Goal: Transaction & Acquisition: Book appointment/travel/reservation

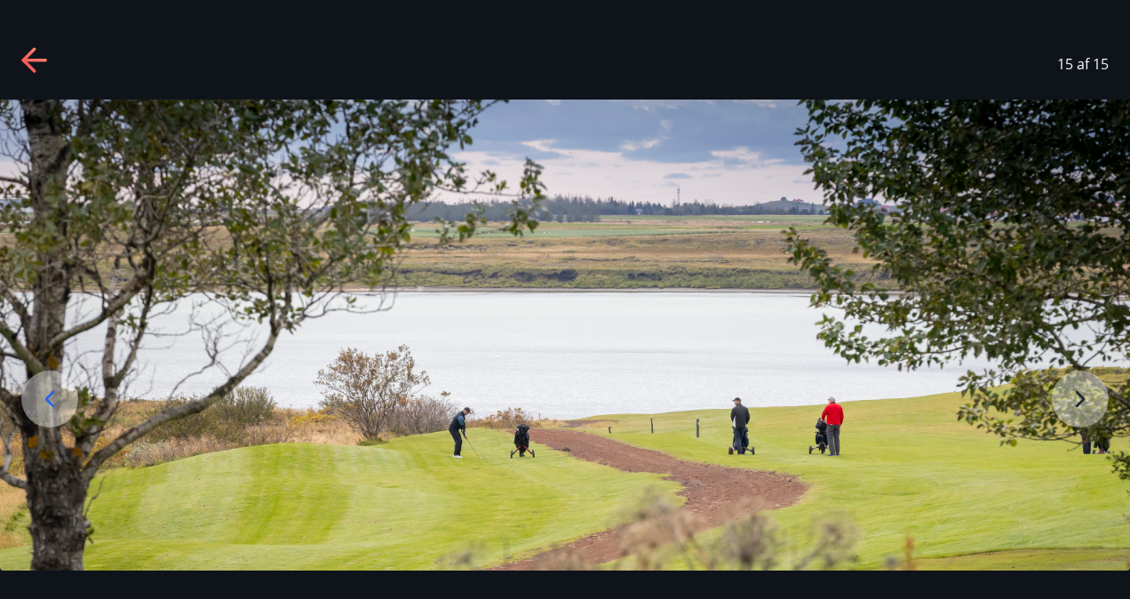
scroll to position [153, 0]
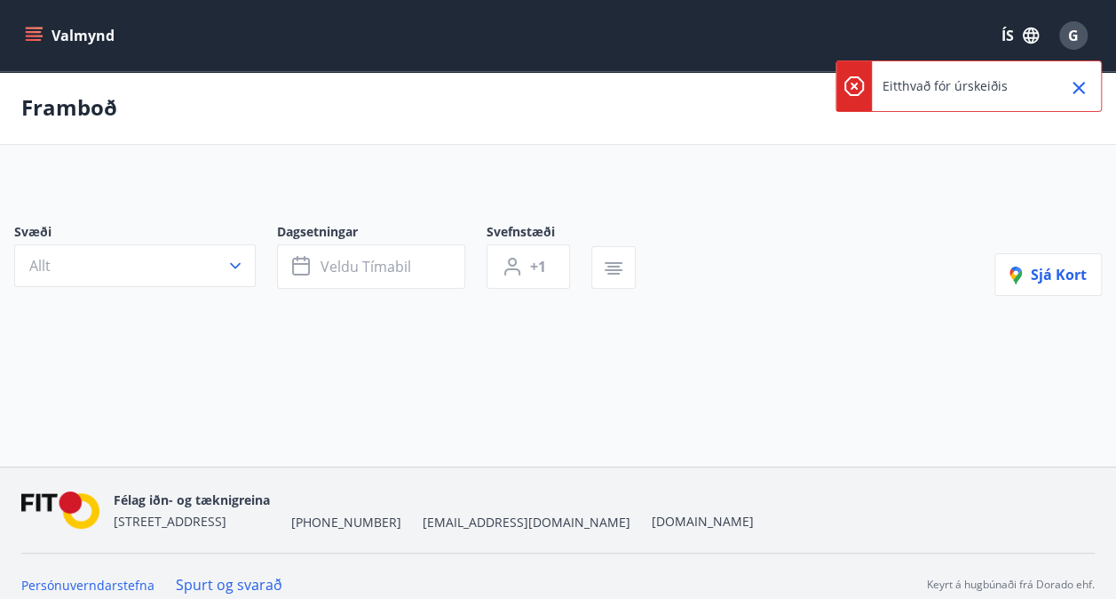
click at [1072, 92] on icon "Close" at bounding box center [1078, 87] width 21 height 21
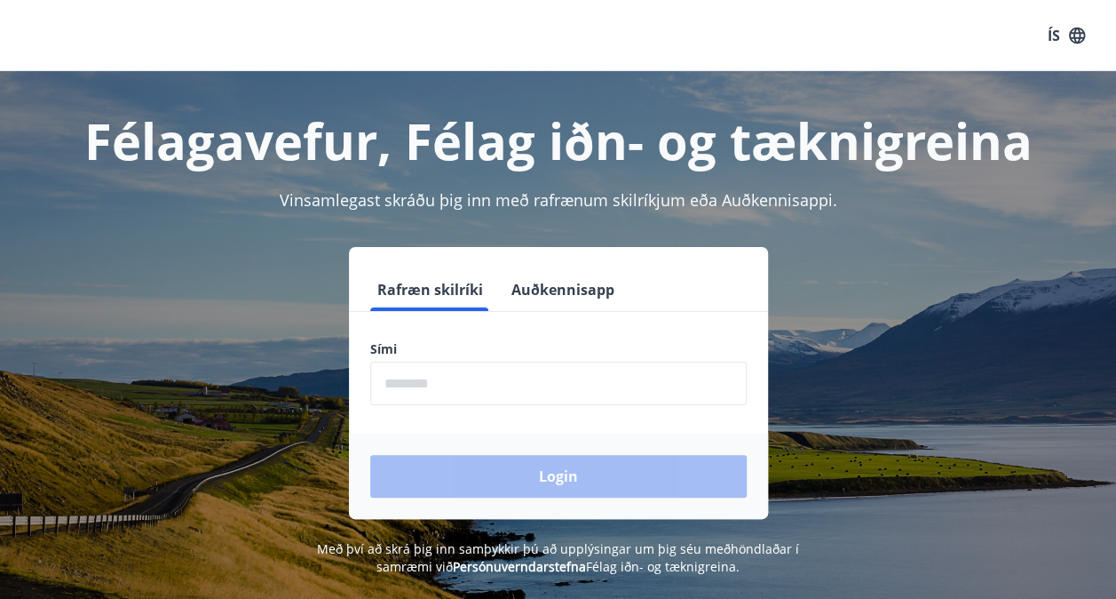
click at [594, 288] on button "Auðkennisapp" at bounding box center [562, 289] width 117 height 43
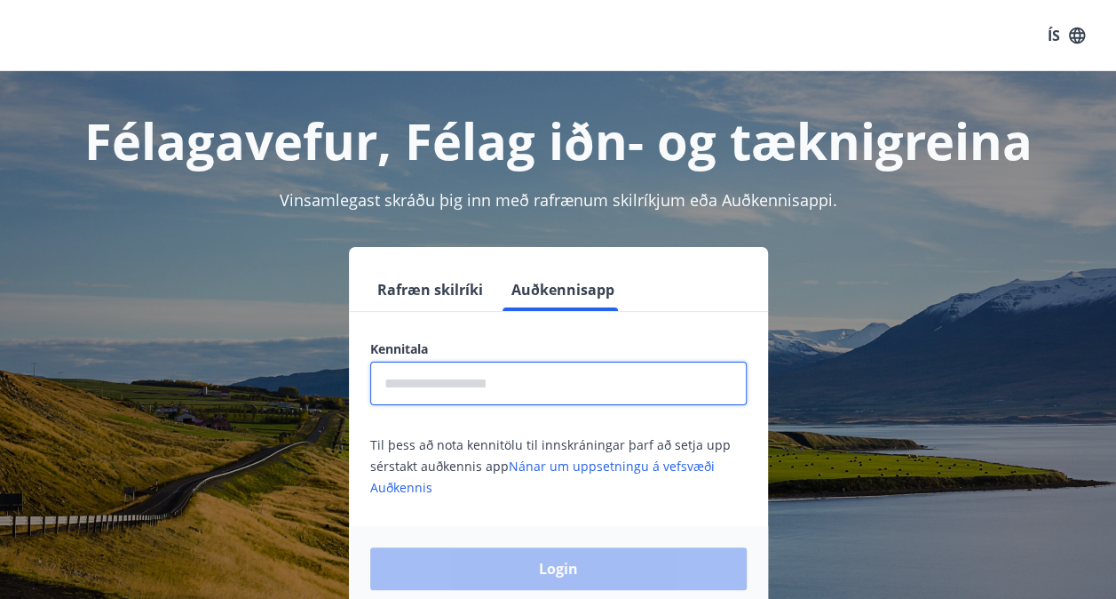
click at [582, 385] on input "text" at bounding box center [558, 383] width 377 height 44
type input "**********"
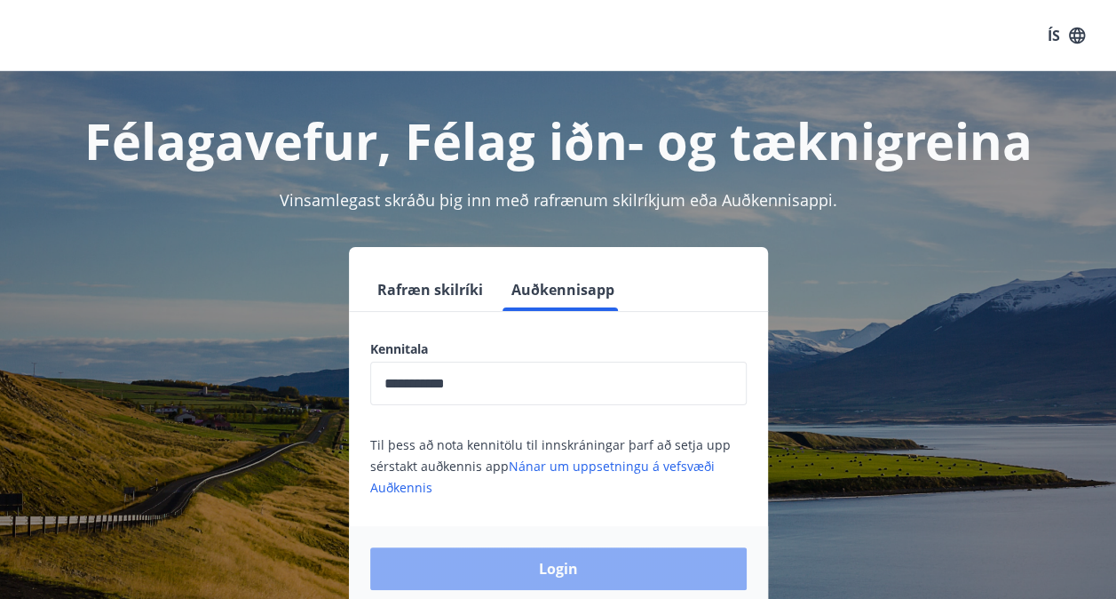
click at [561, 564] on button "Login" at bounding box center [558, 568] width 377 height 43
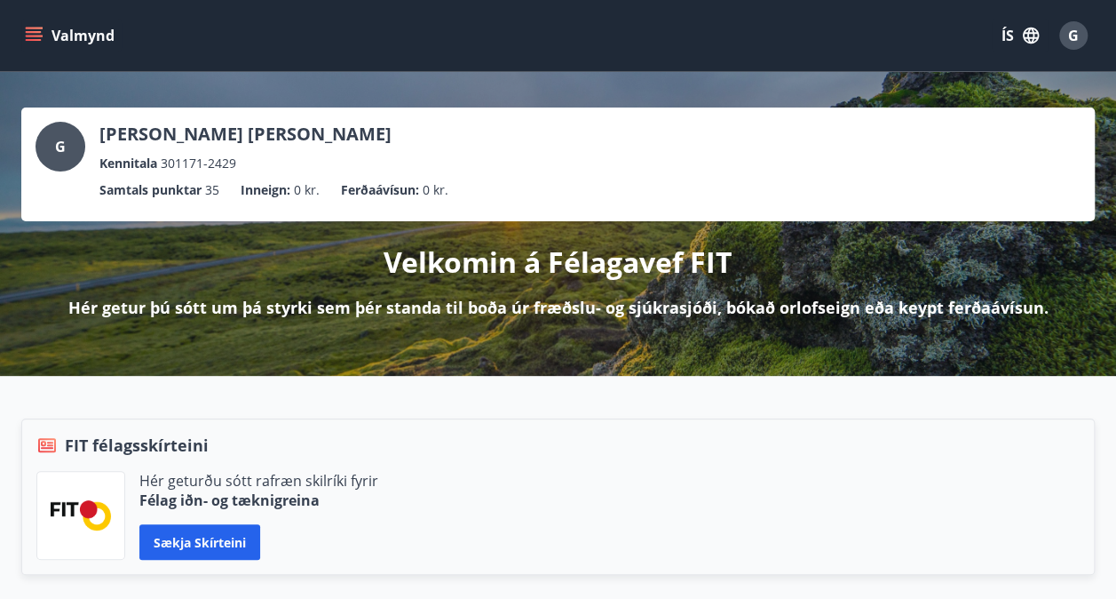
click at [85, 39] on button "Valmynd" at bounding box center [71, 36] width 100 height 32
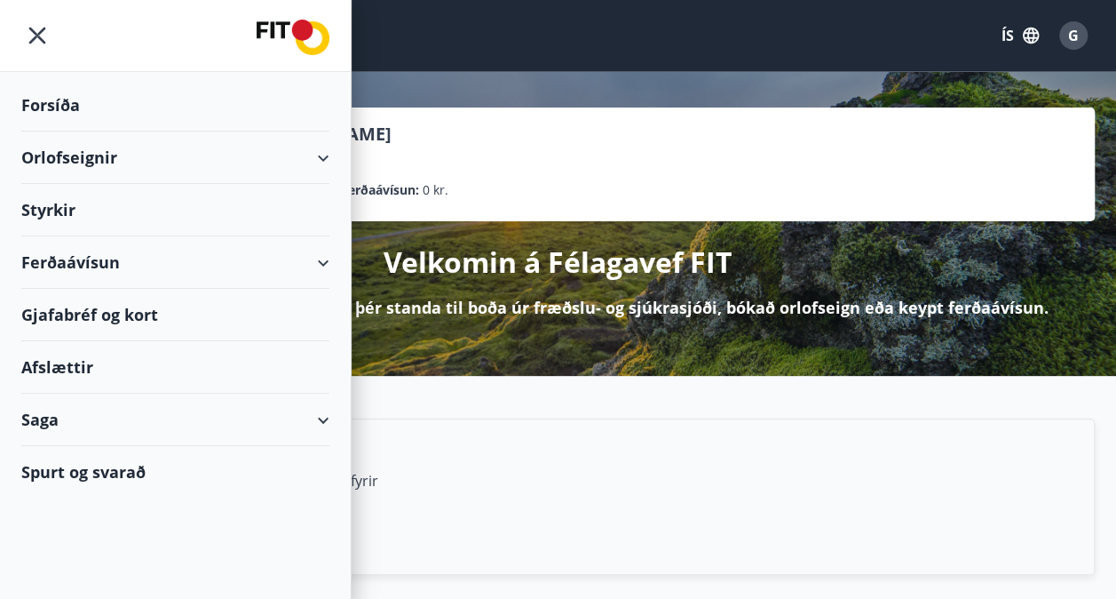
click at [102, 155] on div "Orlofseignir" at bounding box center [175, 157] width 308 height 52
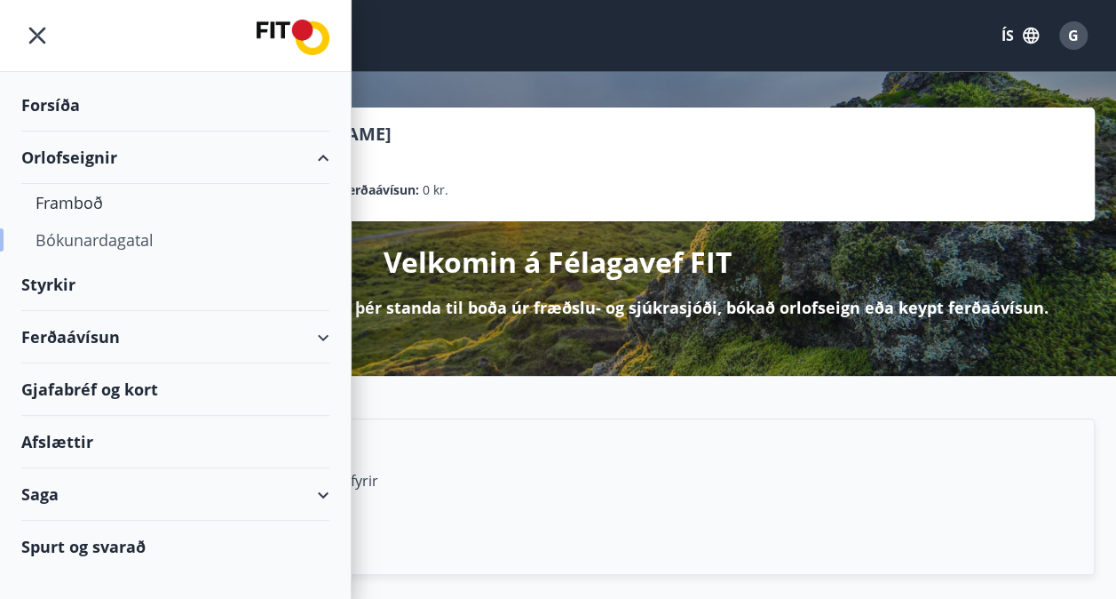
click at [98, 239] on div "Bókunardagatal" at bounding box center [176, 239] width 280 height 37
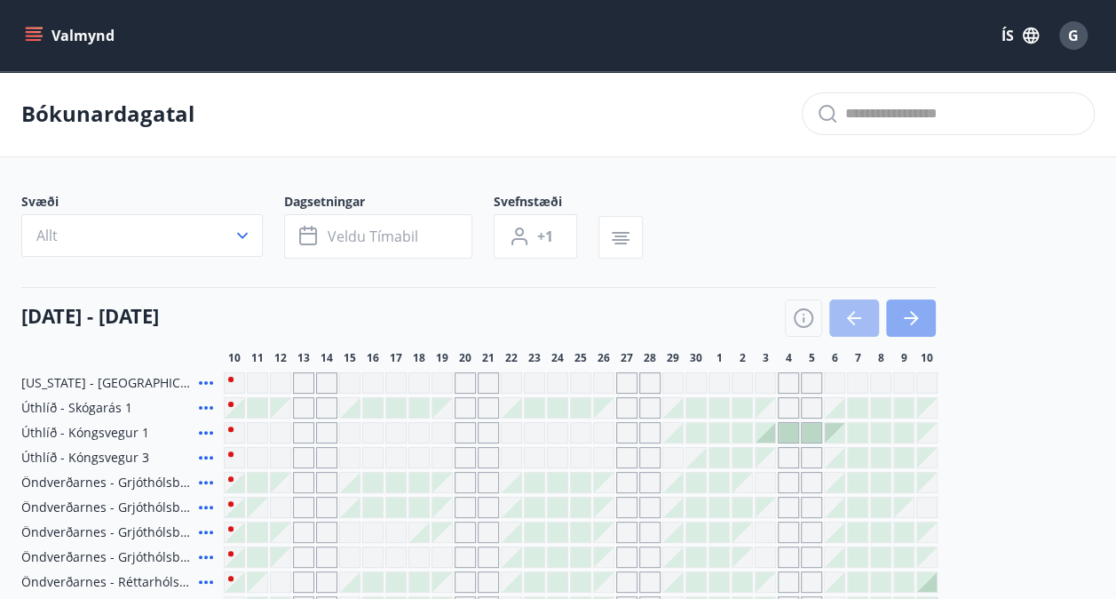
drag, startPoint x: 917, startPoint y: 321, endPoint x: 929, endPoint y: 322, distance: 11.6
click at [929, 322] on button "button" at bounding box center [911, 317] width 50 height 37
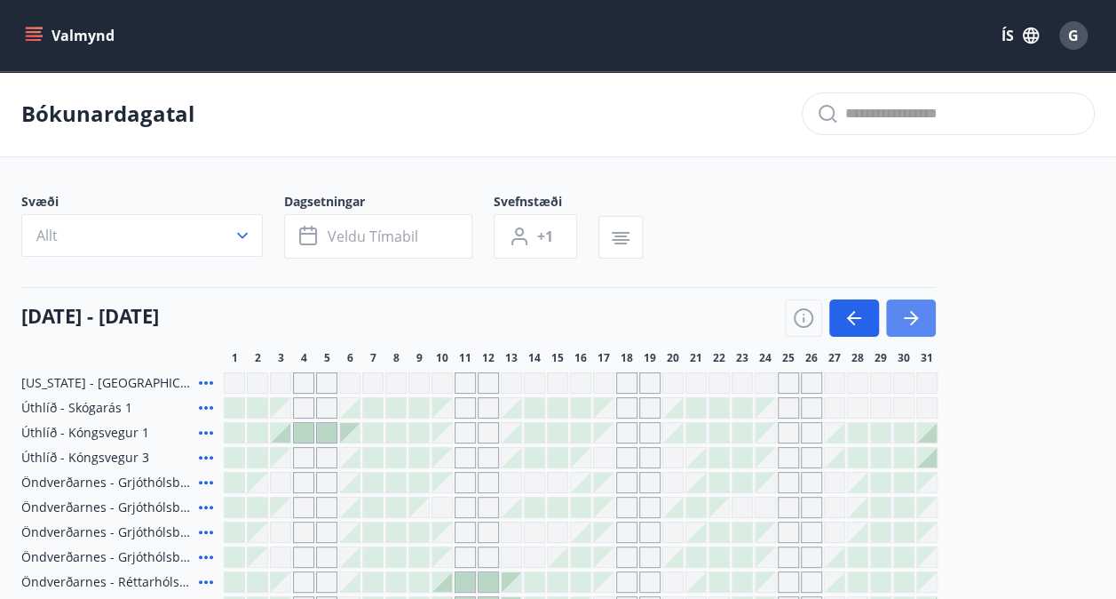
click at [931, 317] on button "button" at bounding box center [911, 317] width 50 height 37
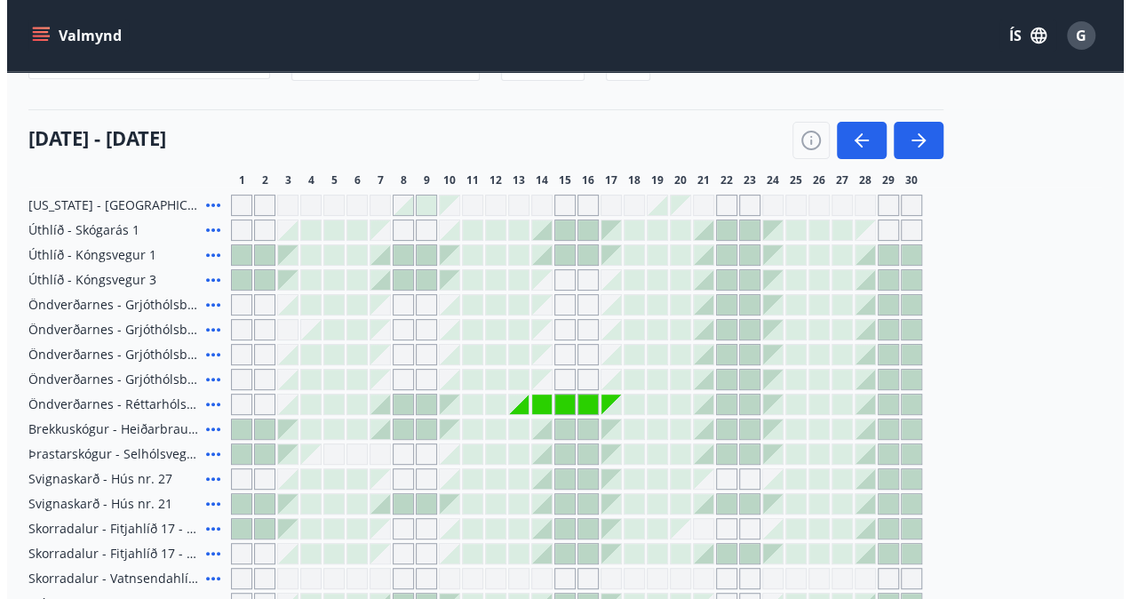
scroll to position [213, 0]
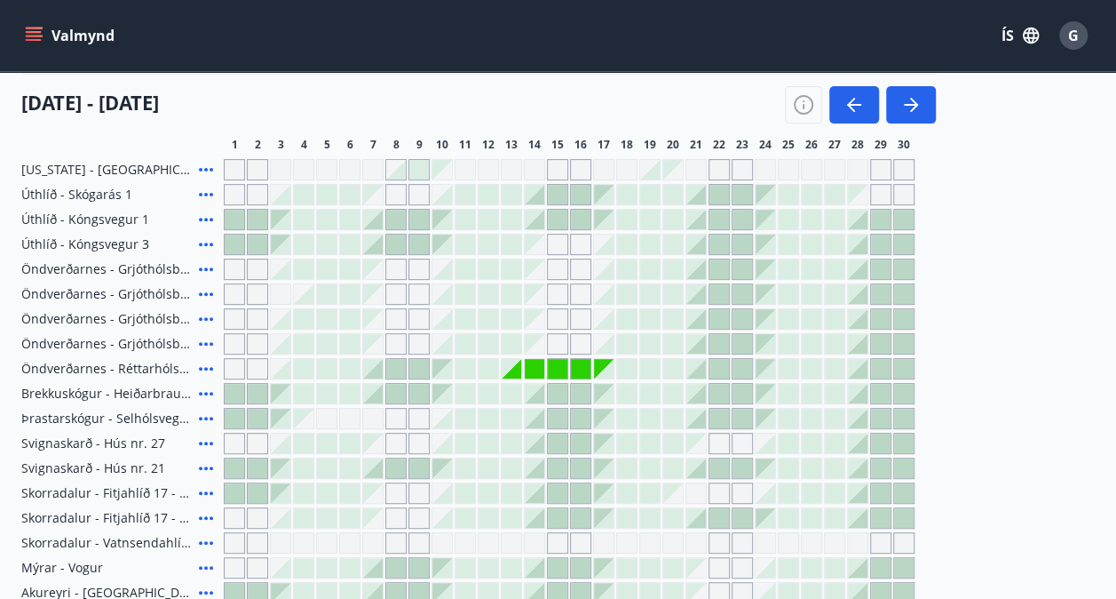
click at [492, 368] on div at bounding box center [489, 369] width 20 height 20
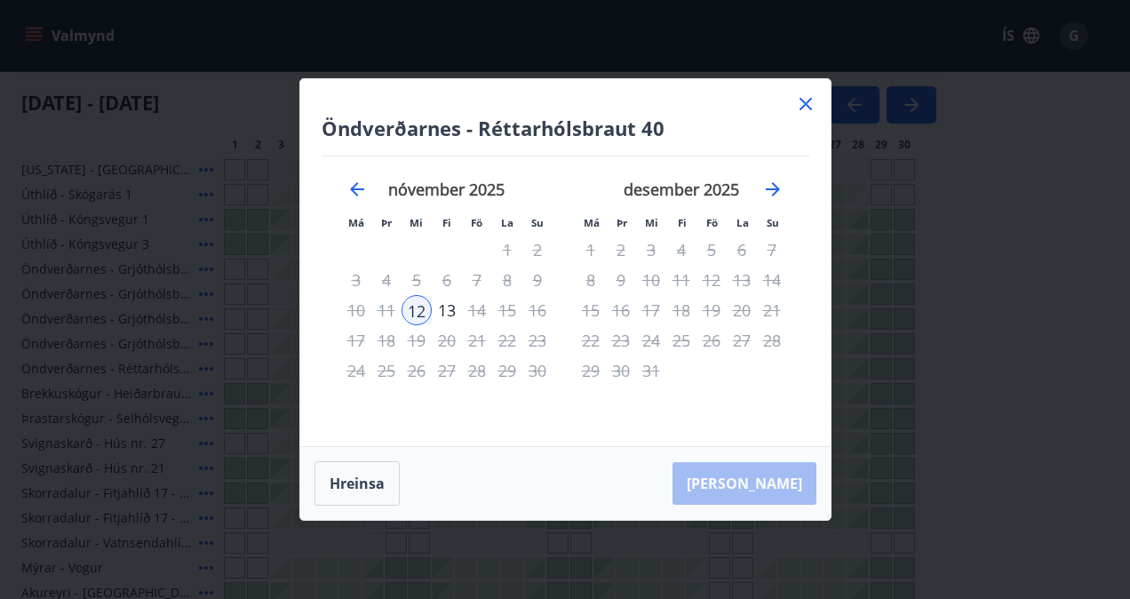
click at [414, 310] on div "12" at bounding box center [416, 310] width 30 height 30
click at [790, 487] on div "Hreinsa Taka Frá" at bounding box center [565, 483] width 530 height 73
click at [413, 308] on div "12" at bounding box center [416, 310] width 30 height 30
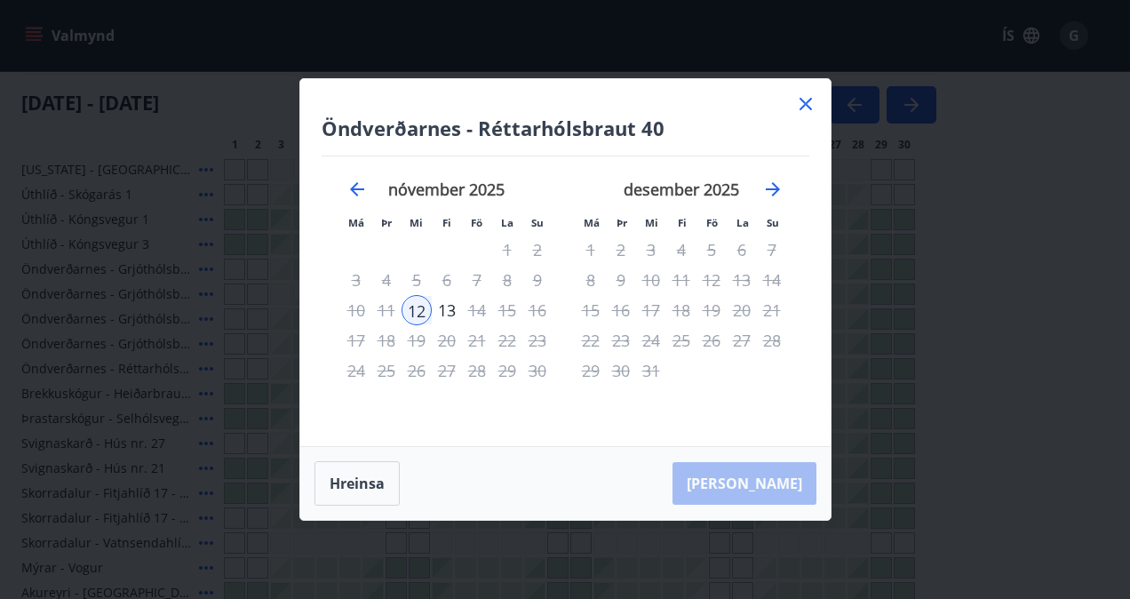
click at [806, 103] on icon at bounding box center [805, 104] width 12 height 12
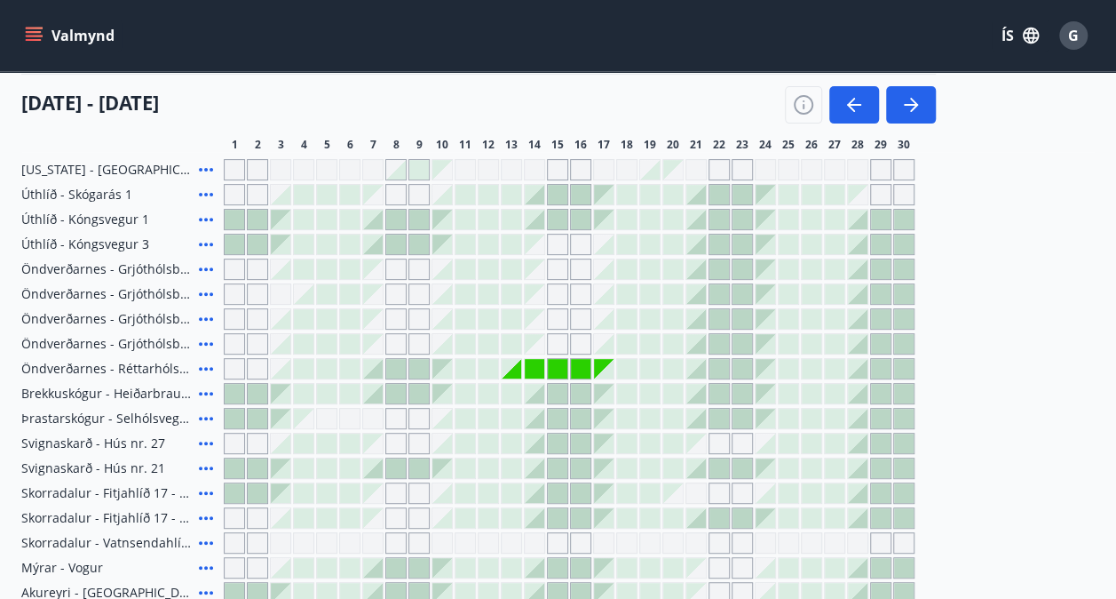
click at [486, 364] on div at bounding box center [489, 369] width 20 height 20
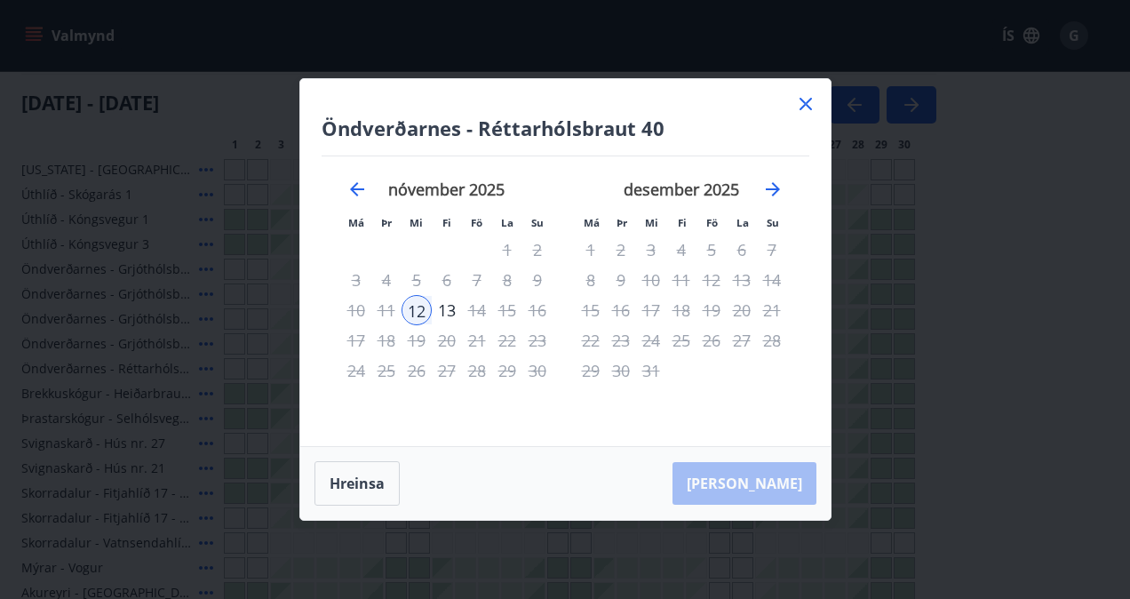
click at [421, 313] on div "12" at bounding box center [416, 310] width 30 height 30
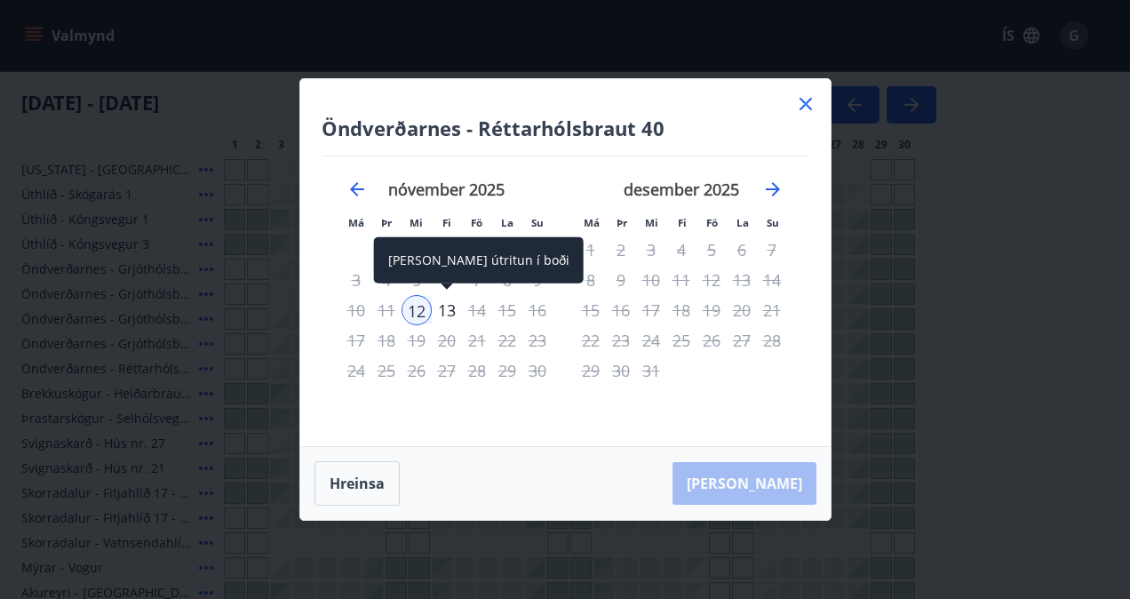
click at [448, 309] on div "13" at bounding box center [447, 310] width 30 height 30
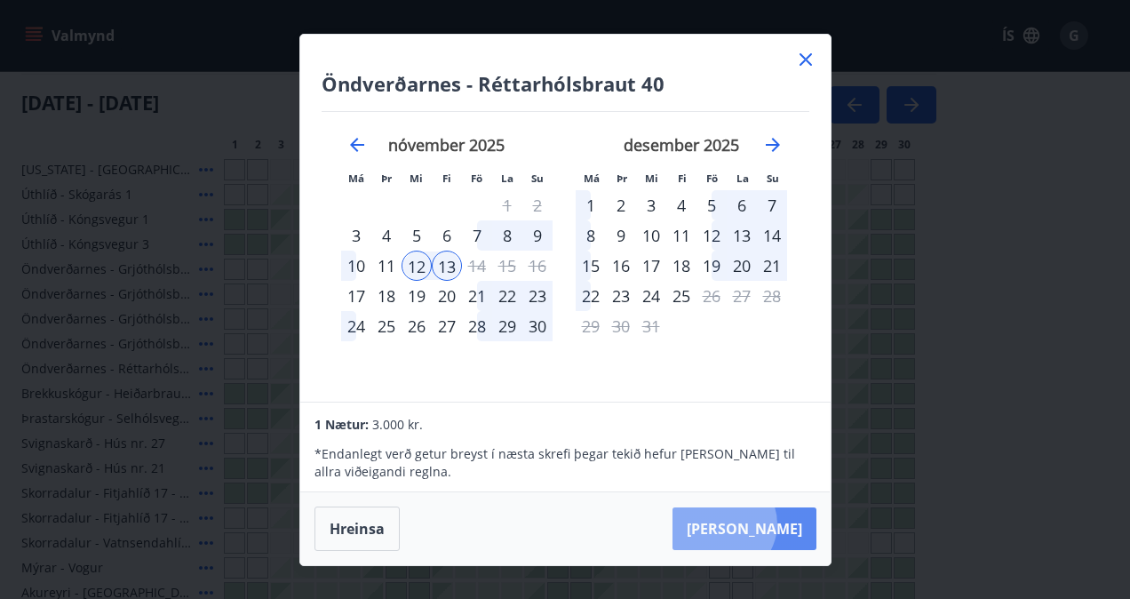
click at [777, 523] on button "Taka Frá" at bounding box center [744, 528] width 144 height 43
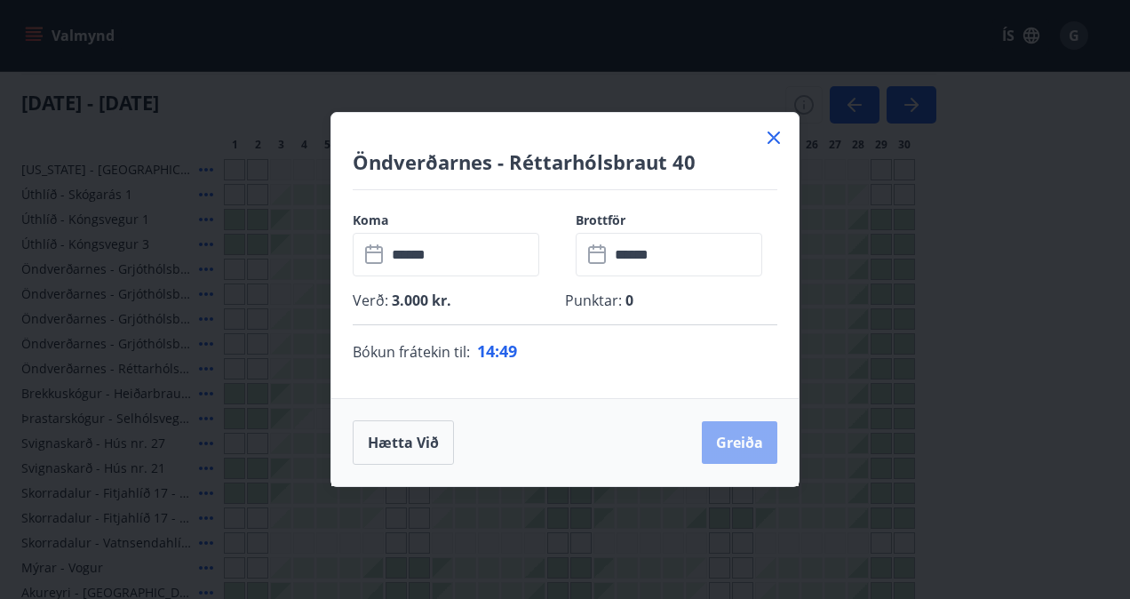
click at [725, 432] on button "Greiða" at bounding box center [739, 442] width 75 height 43
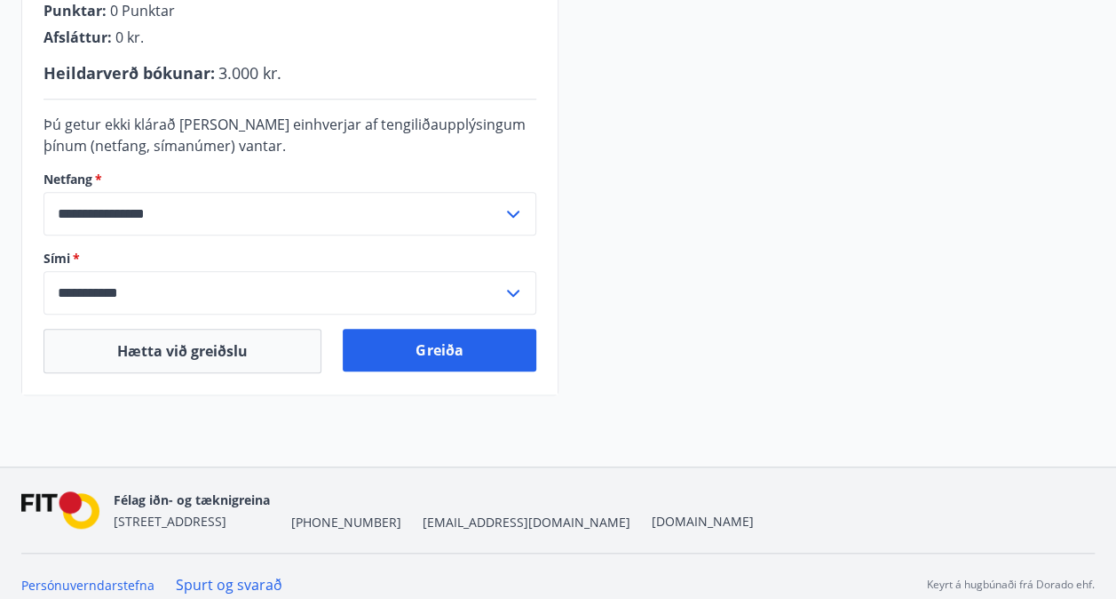
scroll to position [551, 0]
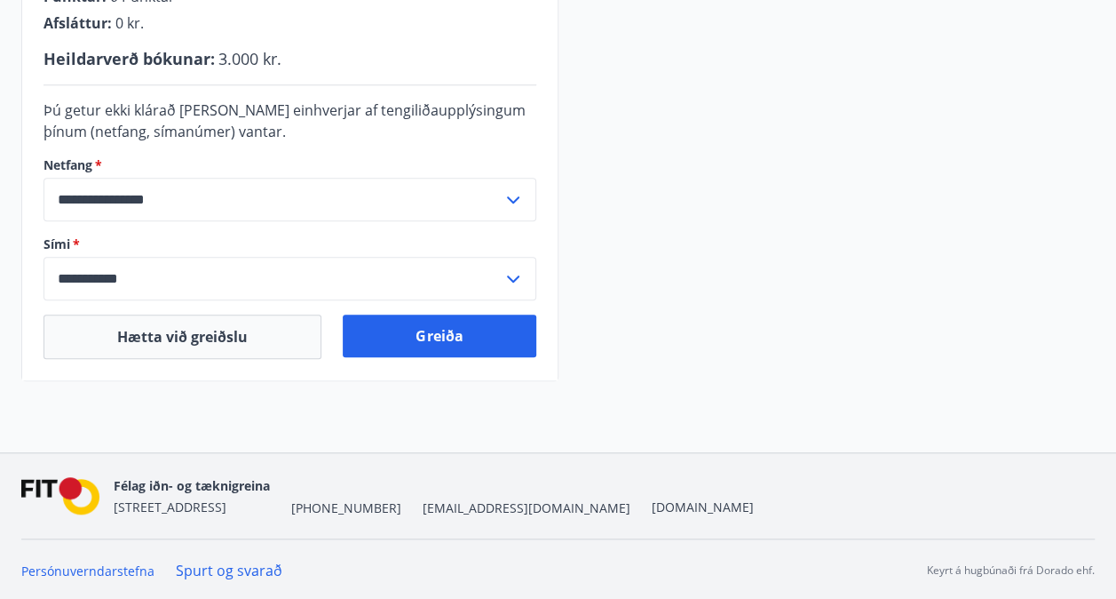
click at [510, 186] on div "**********" at bounding box center [290, 200] width 493 height 44
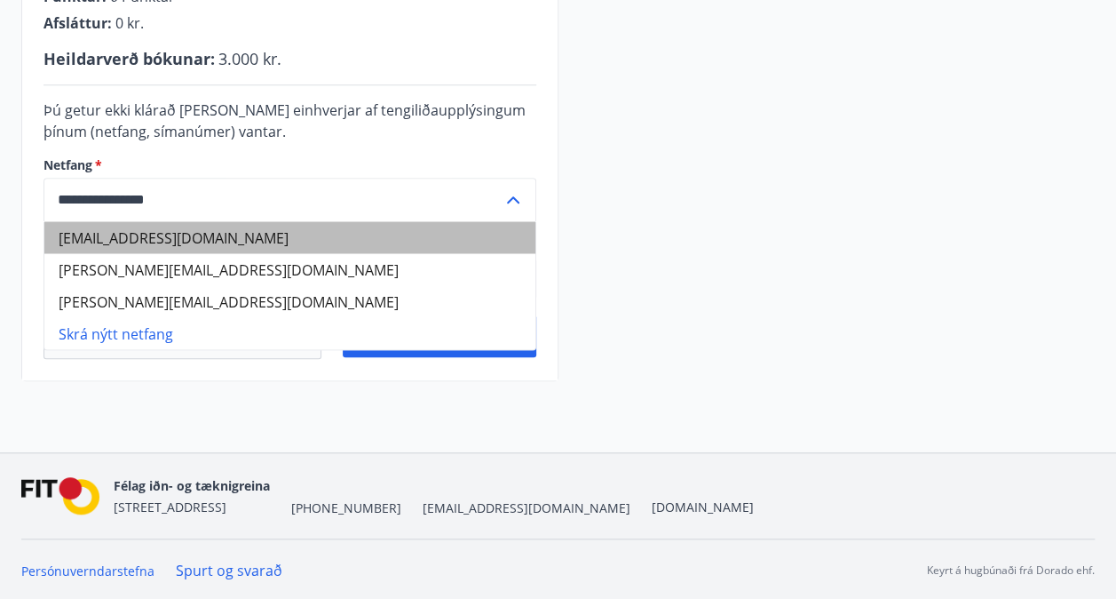
click at [302, 237] on li "ghsalvamoser@web.de" at bounding box center [289, 237] width 491 height 32
type input "**********"
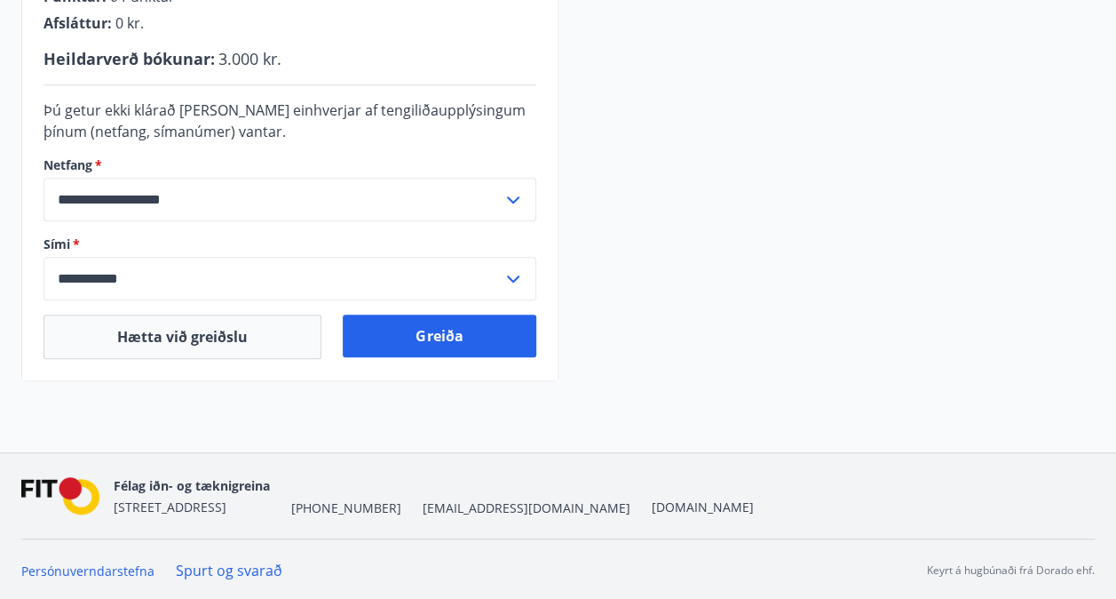
click at [515, 273] on icon at bounding box center [513, 278] width 21 height 21
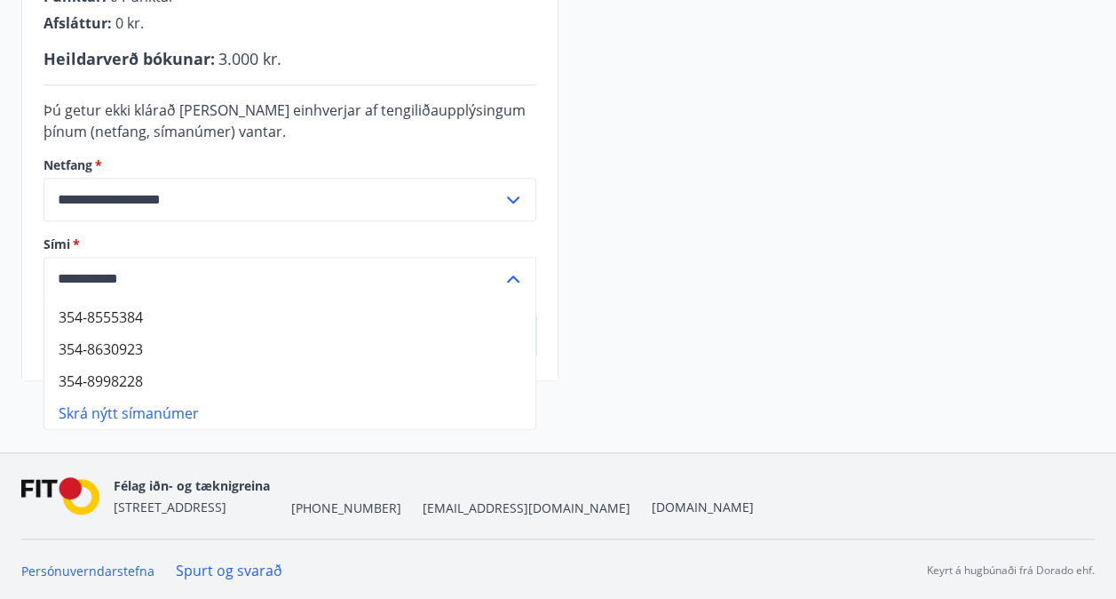
click at [179, 348] on li "354-8630923" at bounding box center [289, 348] width 491 height 32
type input "**********"
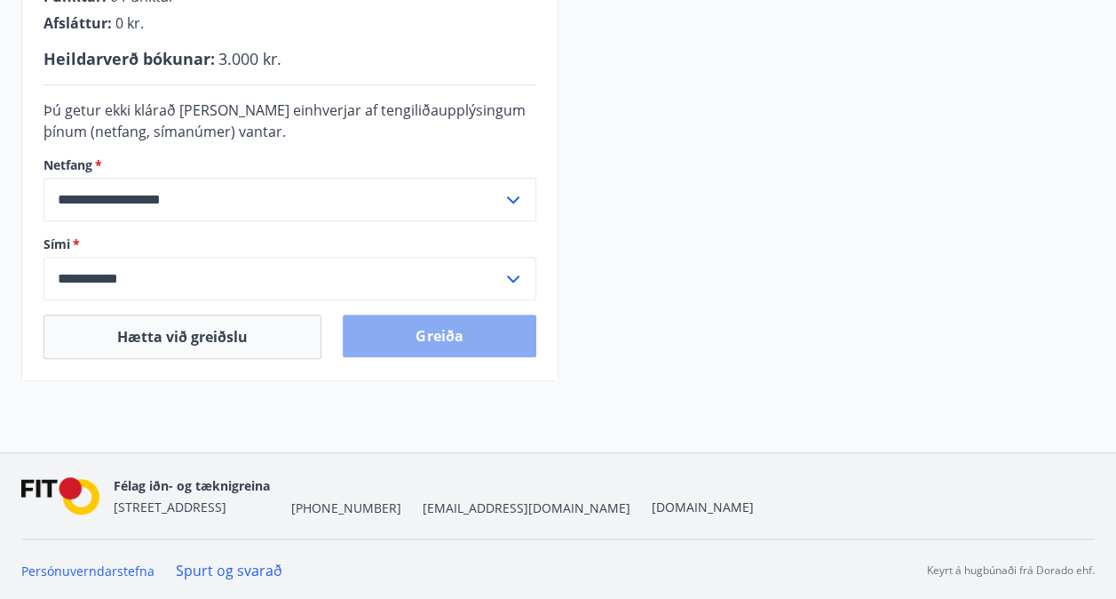
click at [435, 339] on button "Greiða" at bounding box center [439, 335] width 193 height 43
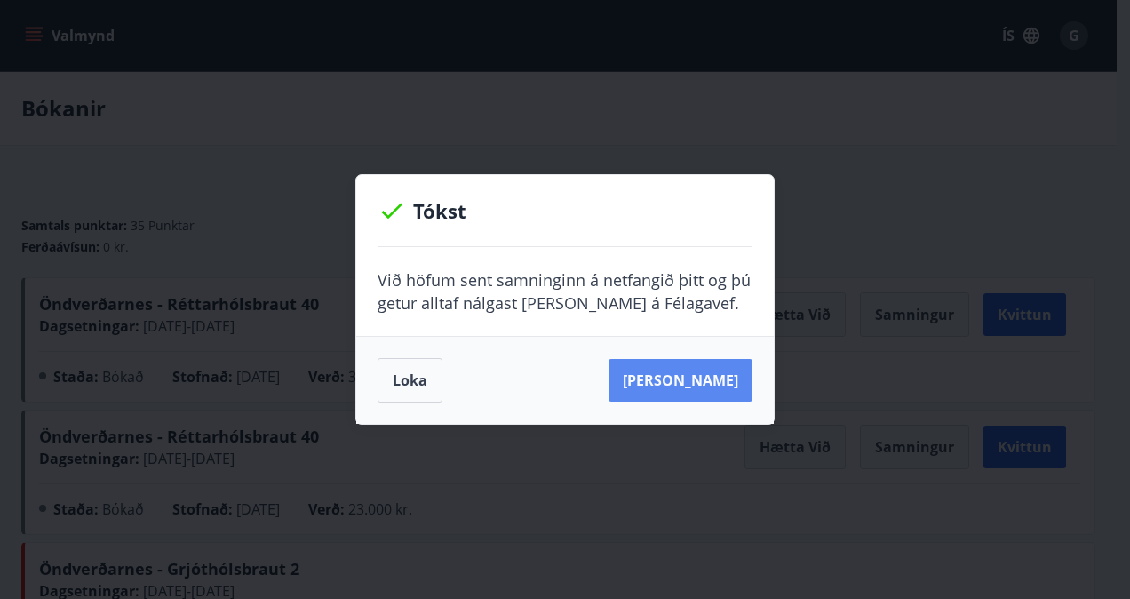
click at [684, 385] on button "Sjá samning" at bounding box center [680, 380] width 144 height 43
